Goal: Information Seeking & Learning: Learn about a topic

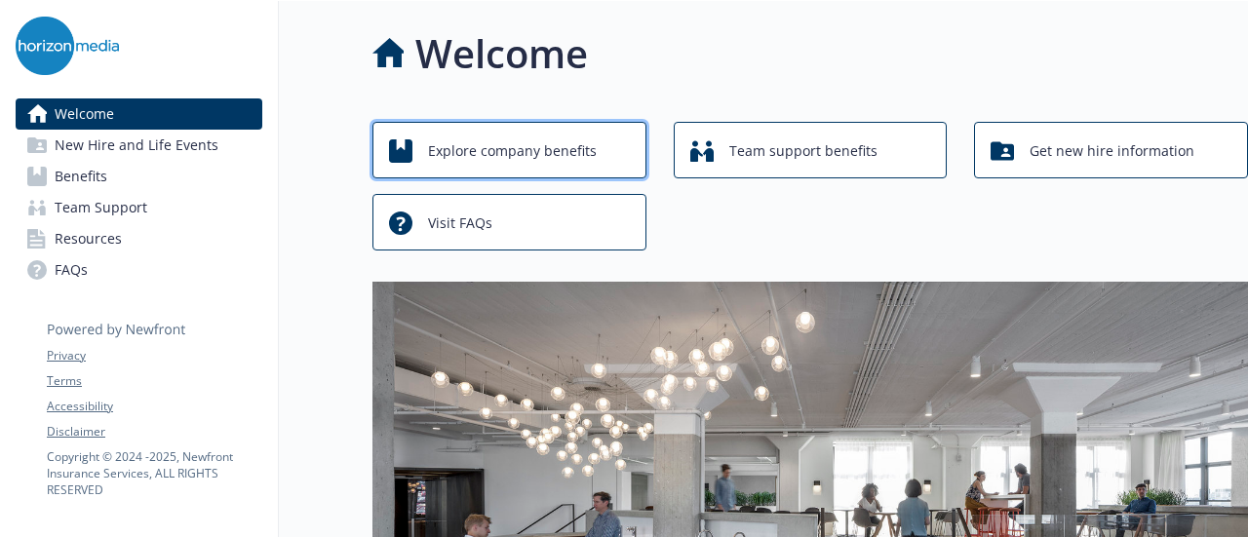
click at [481, 160] on span "Explore company benefits" at bounding box center [512, 151] width 169 height 37
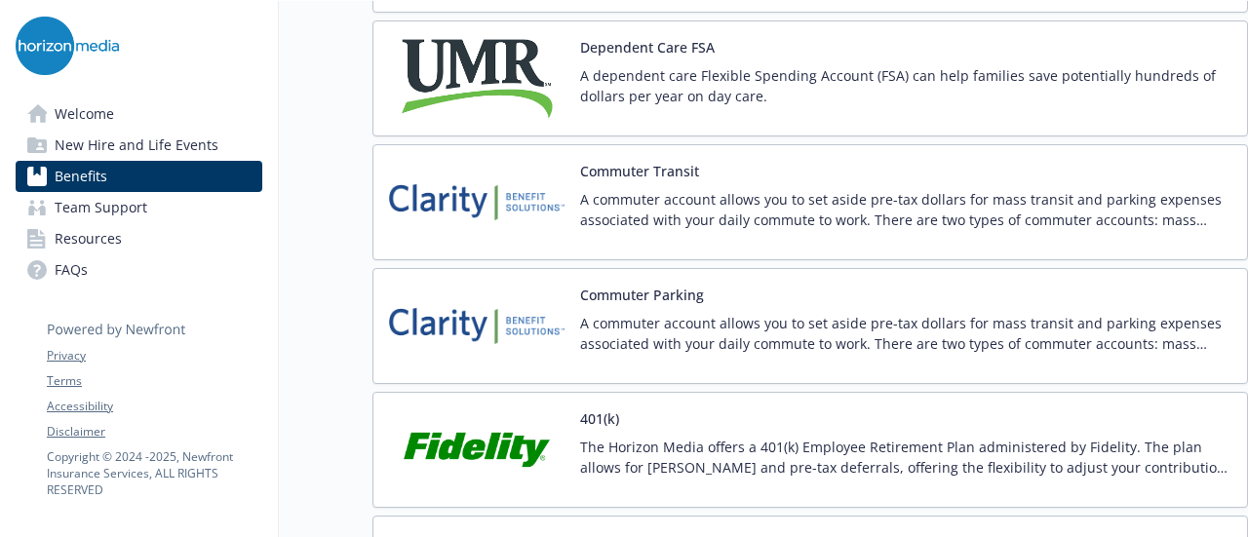
scroll to position [3314, 0]
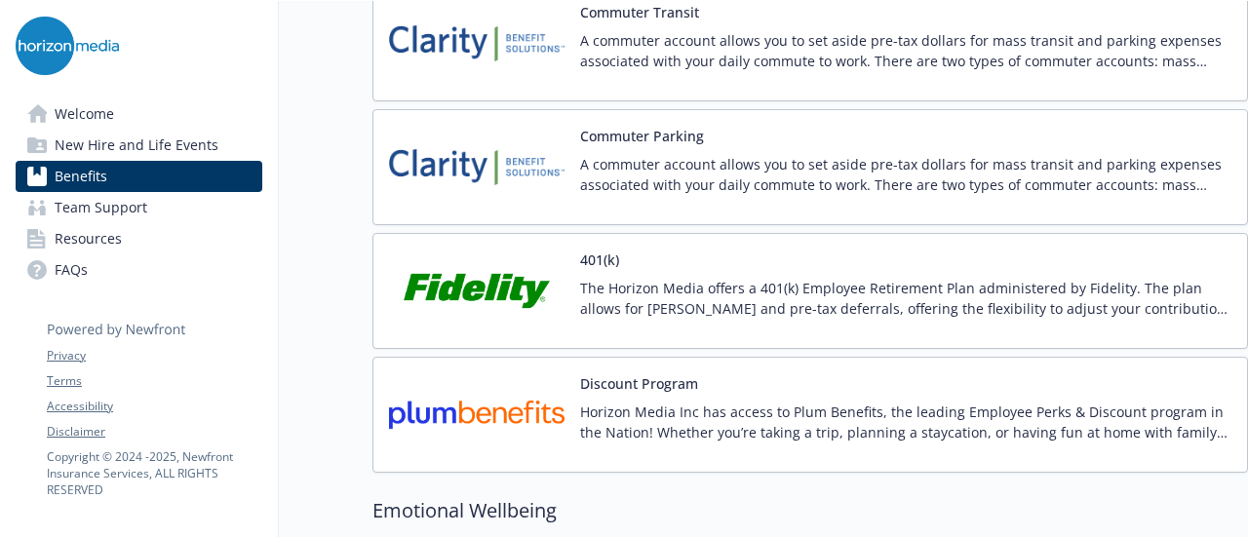
click at [627, 258] on div "401(k) The Horizon Media offers a 401(k) Employee Retirement Plan administered …" at bounding box center [905, 291] width 651 height 83
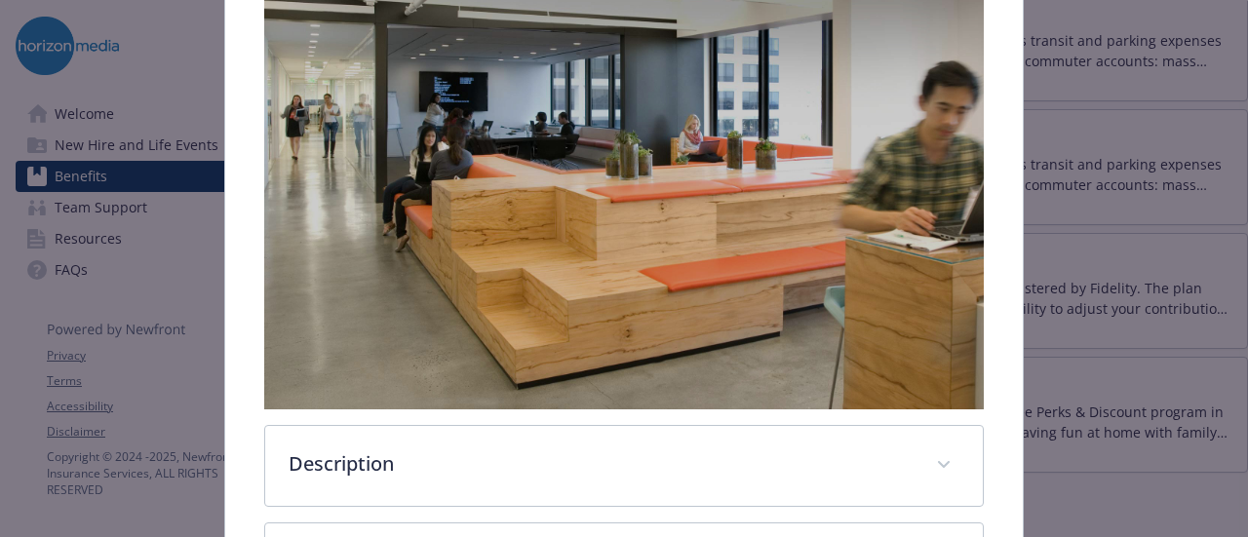
scroll to position [634, 0]
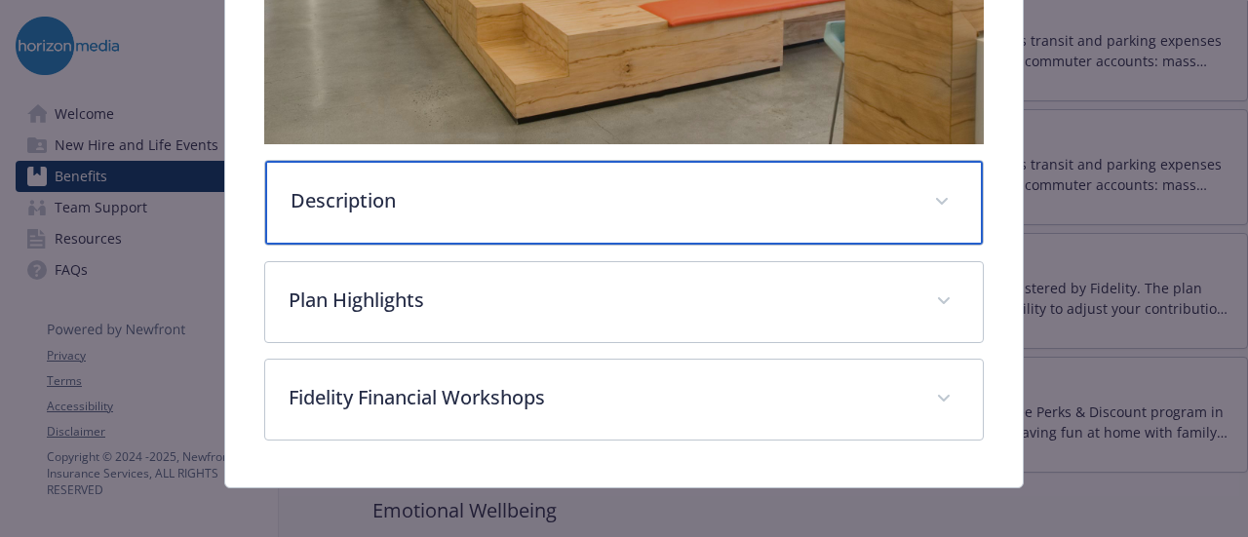
click at [474, 196] on p "Description" at bounding box center [599, 200] width 619 height 29
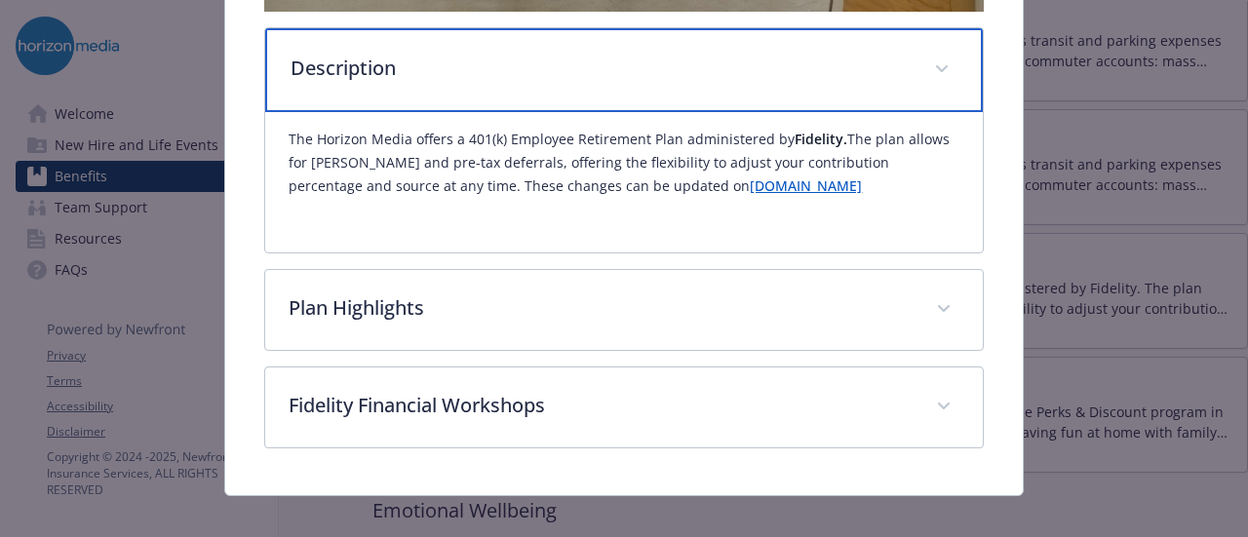
scroll to position [778, 0]
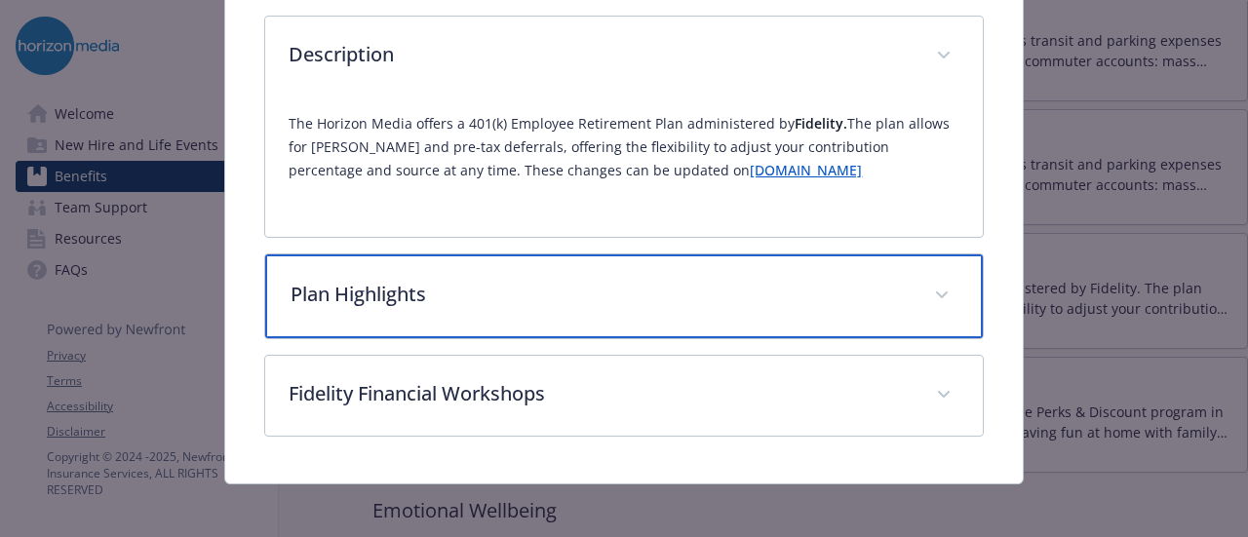
click at [477, 307] on div "Plan Highlights" at bounding box center [623, 296] width 716 height 84
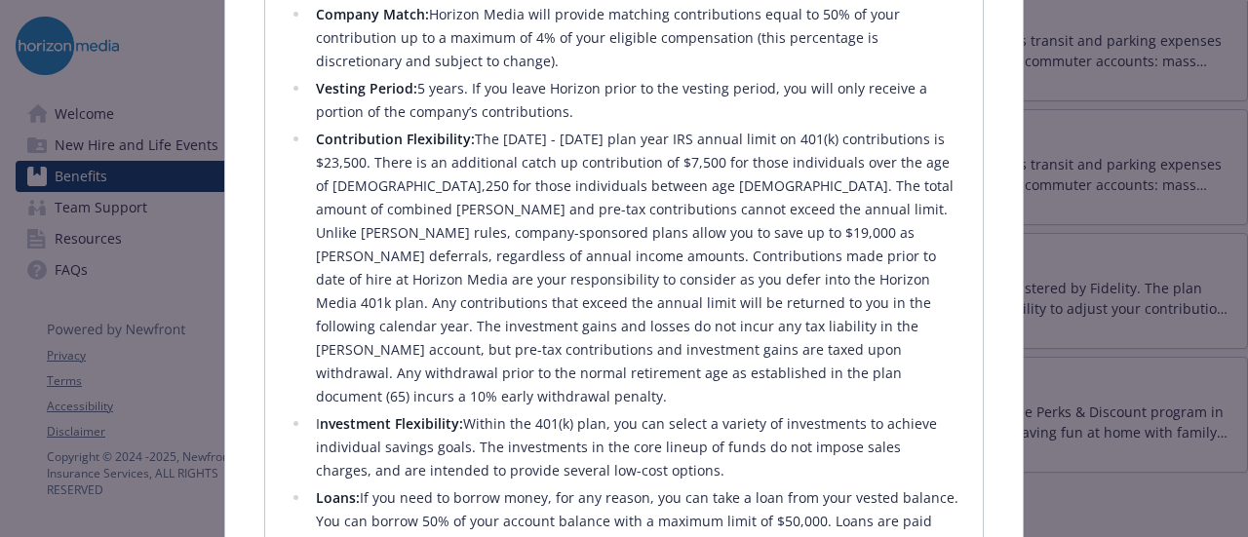
scroll to position [1265, 0]
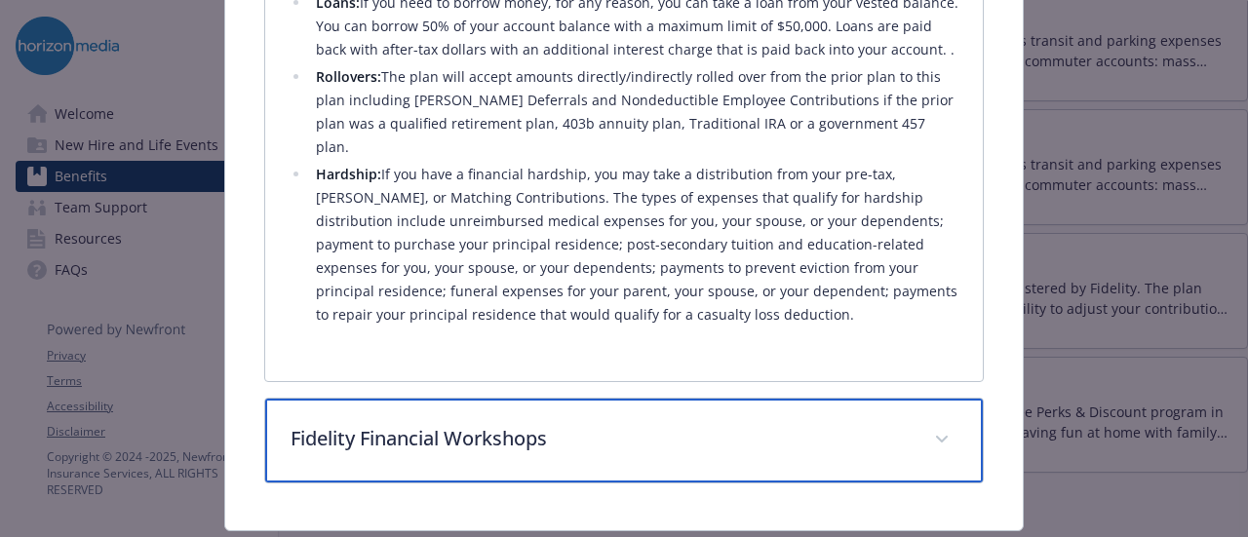
click at [446, 424] on p "Fidelity Financial Workshops" at bounding box center [599, 438] width 619 height 29
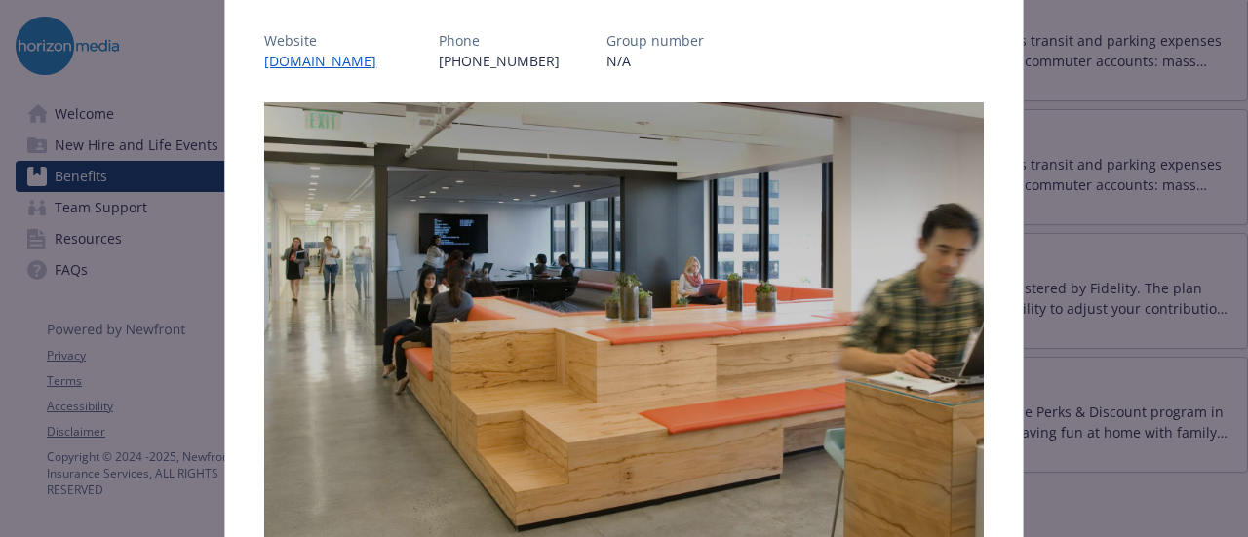
scroll to position [0, 0]
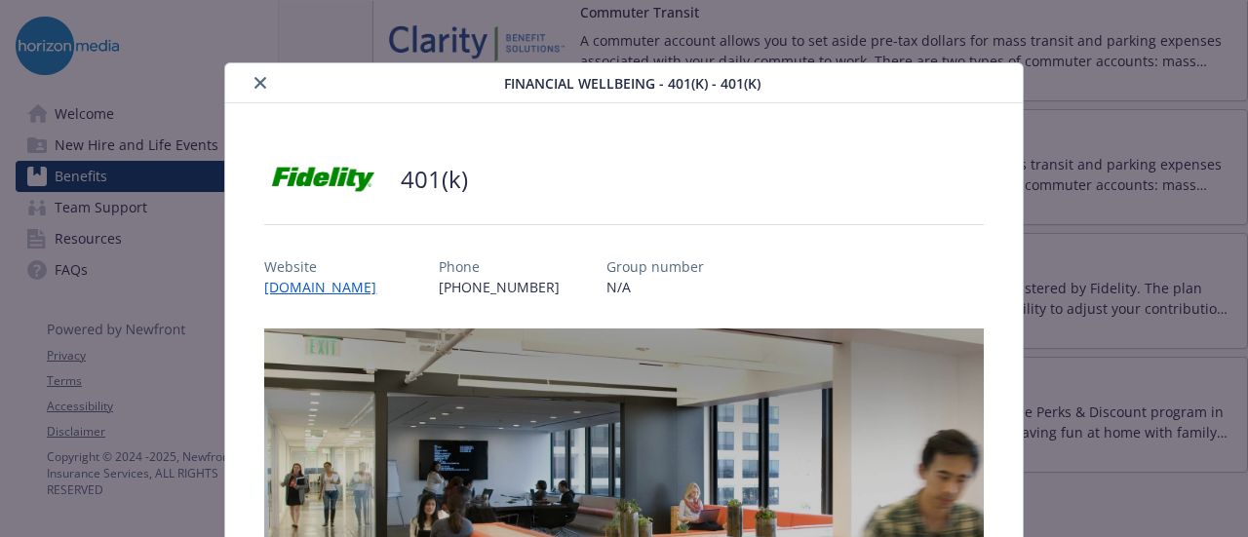
click at [261, 84] on icon "close" at bounding box center [260, 83] width 12 height 12
